Goal: Task Accomplishment & Management: Use online tool/utility

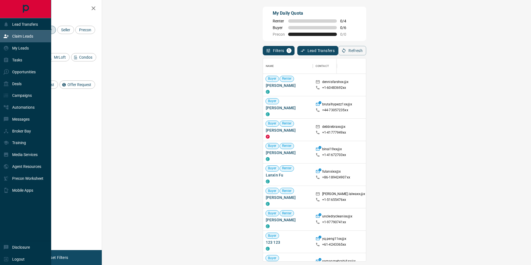
scroll to position [199, 413]
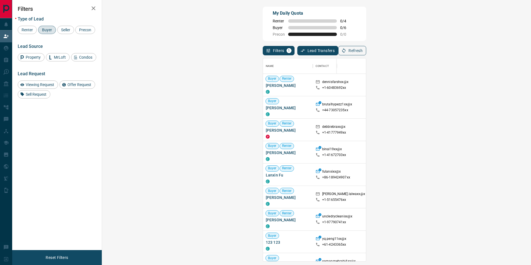
click at [346, 49] on icon "button" at bounding box center [344, 50] width 5 height 5
click at [366, 56] on div "Name Contact Search Search Range Location Requests AI Status Recent Opportuniti…" at bounding box center [315, 158] width 104 height 206
drag, startPoint x: 505, startPoint y: 53, endPoint x: 480, endPoint y: 57, distance: 25.1
click at [366, 53] on button "Refresh" at bounding box center [352, 50] width 28 height 9
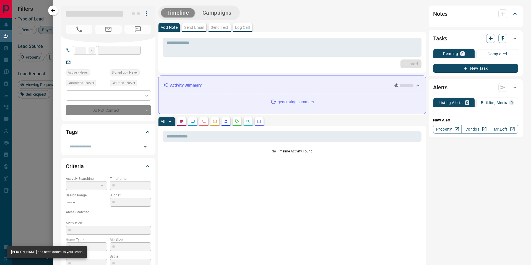
type input "***"
type input "**********"
type input "**"
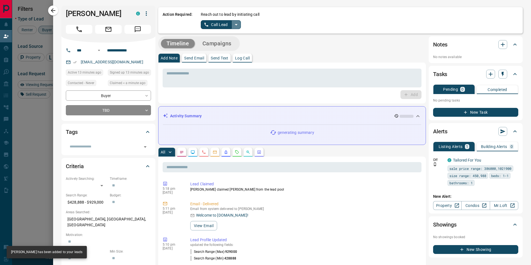
click at [237, 25] on icon "split button" at bounding box center [236, 24] width 7 height 7
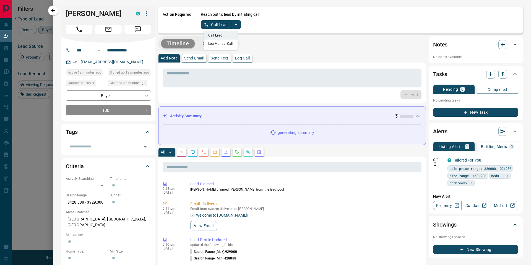
drag, startPoint x: 224, startPoint y: 44, endPoint x: 219, endPoint y: 34, distance: 10.5
click at [225, 44] on li "Log Manual Call" at bounding box center [221, 44] width 34 height 8
click at [219, 27] on button "Log Manual Call" at bounding box center [219, 24] width 37 height 9
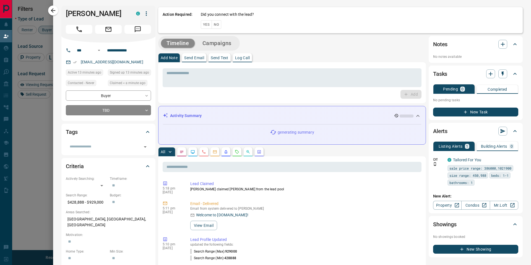
click at [218, 25] on button "No" at bounding box center [217, 24] width 10 height 9
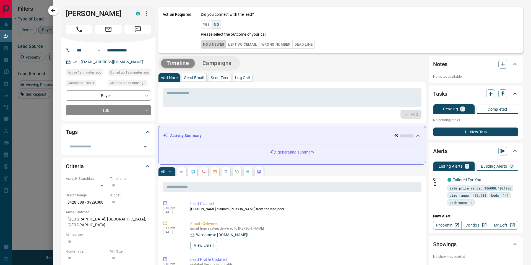
click at [218, 41] on button "No Answer" at bounding box center [213, 44] width 25 height 9
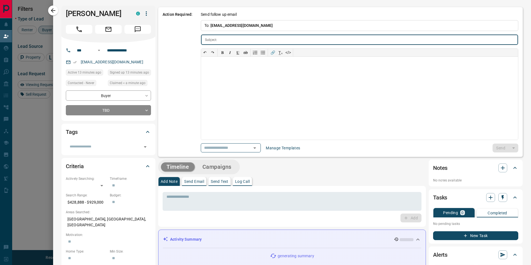
type input "**********"
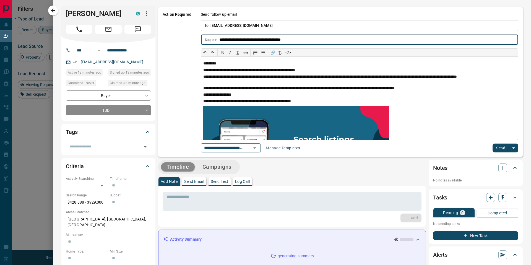
click at [499, 147] on button "Send" at bounding box center [501, 148] width 16 height 9
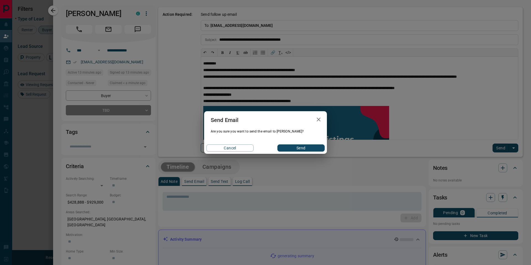
click at [296, 147] on button "Send" at bounding box center [301, 147] width 47 height 7
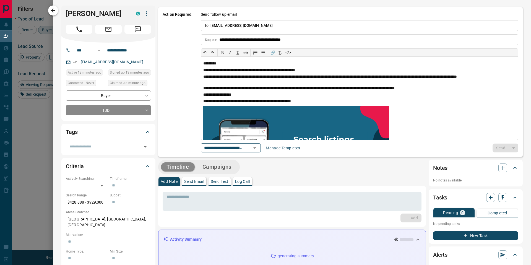
click at [55, 8] on icon "button" at bounding box center [53, 10] width 7 height 7
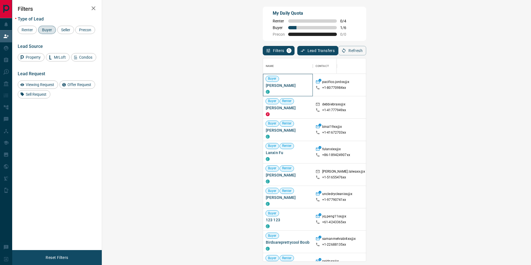
drag, startPoint x: 135, startPoint y: 86, endPoint x: 113, endPoint y: 84, distance: 22.8
click at [263, 85] on div "Buyer [PERSON_NAME] C" at bounding box center [288, 85] width 50 height 22
copy span "[PERSON_NAME]"
click at [346, 52] on icon "button" at bounding box center [343, 50] width 3 height 5
